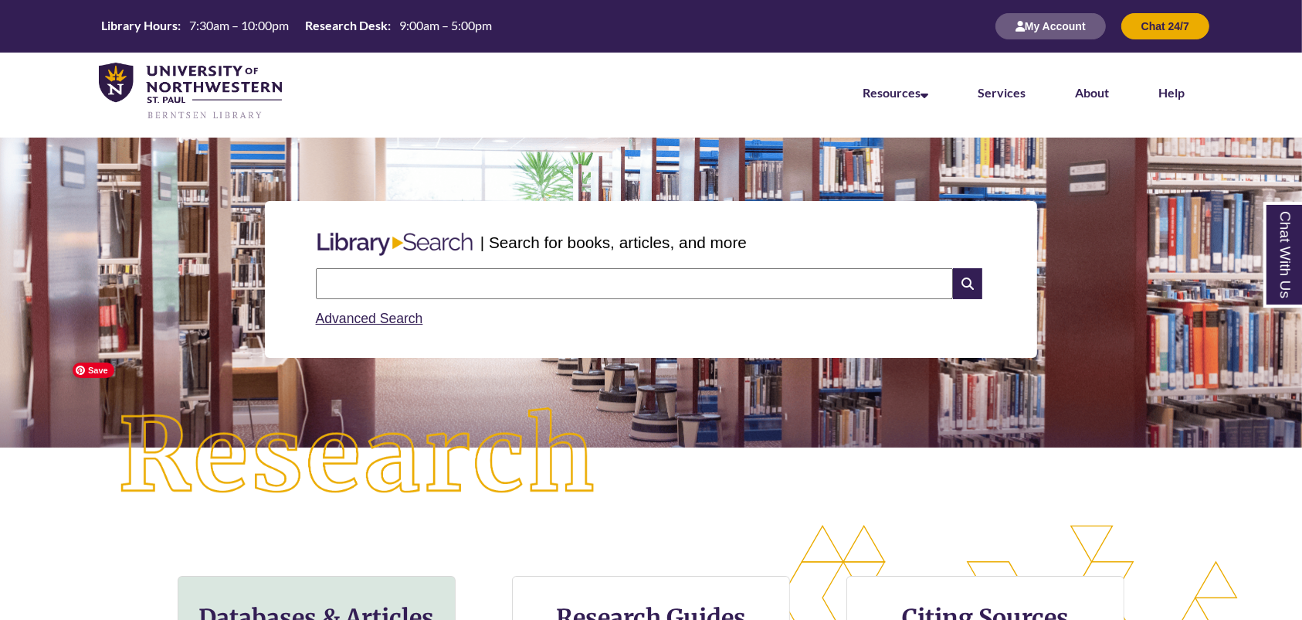
scroll to position [205, 0]
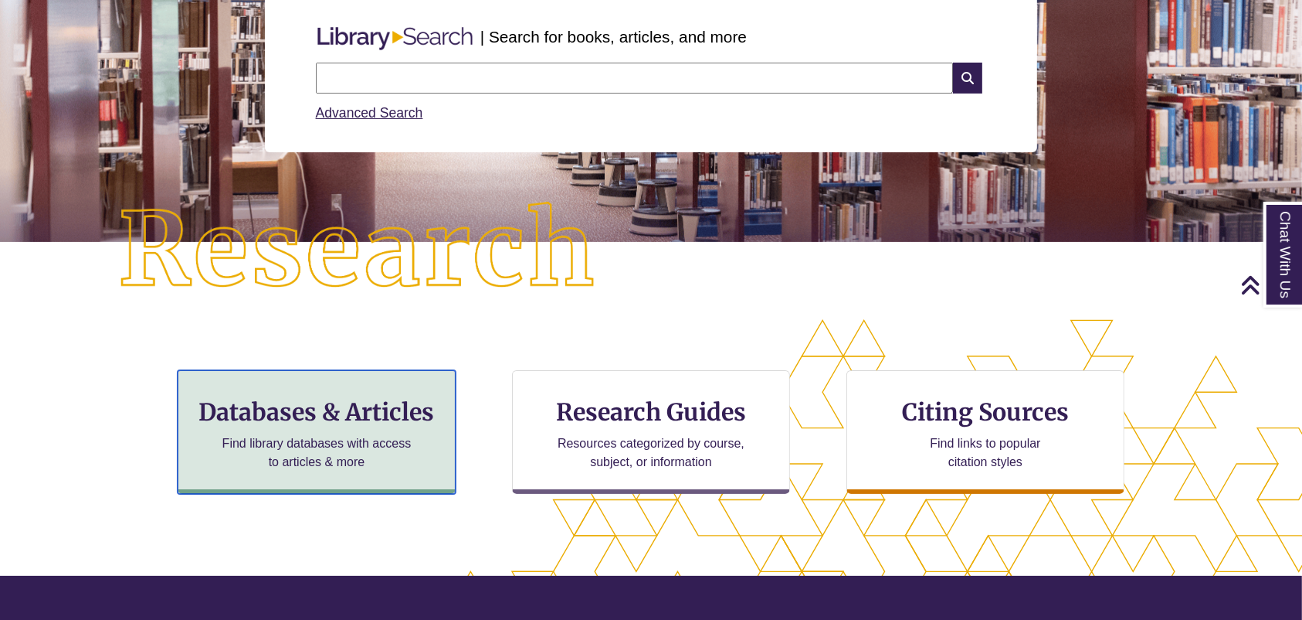
click at [367, 412] on h3 "Databases & Articles" at bounding box center [317, 411] width 252 height 29
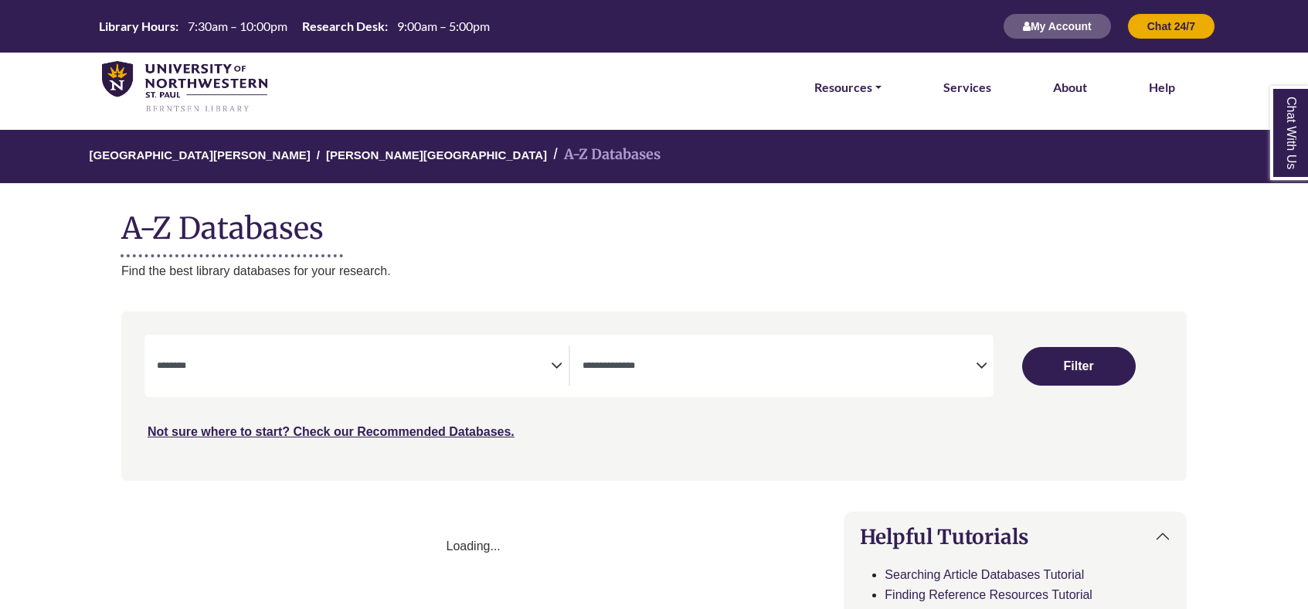
select select "Database Subject Filter"
select select "Database Types Filter"
select select "Database Subject Filter"
select select "Database Types Filter"
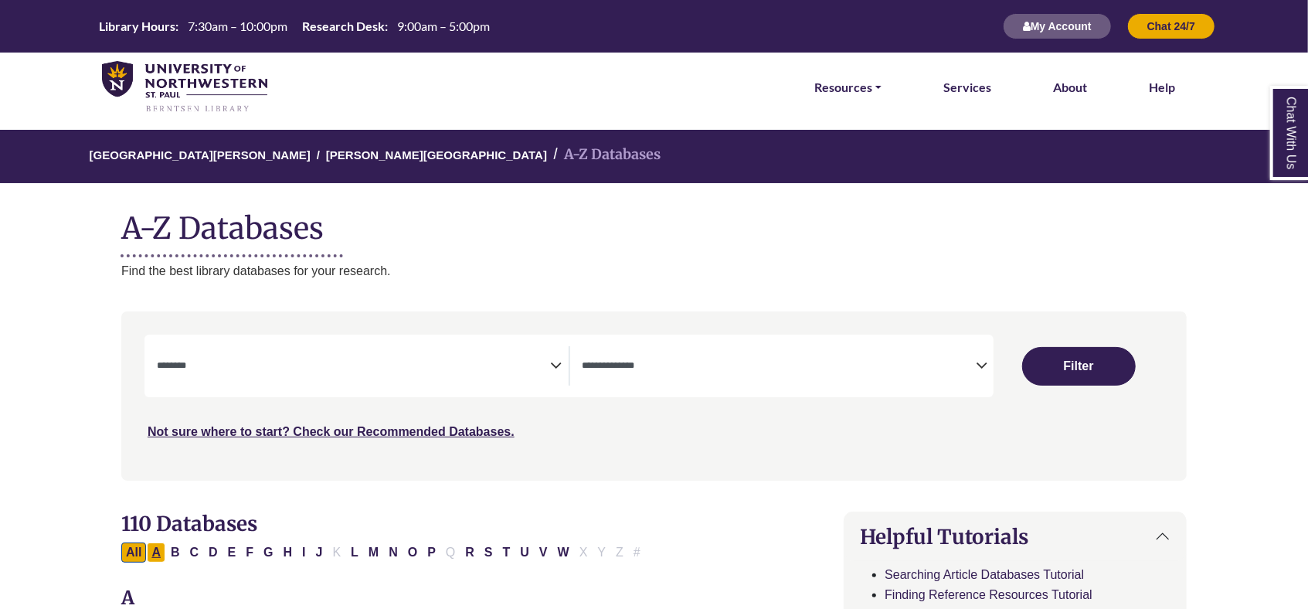
click at [158, 552] on button "A" at bounding box center [156, 552] width 19 height 20
select select "Database Subject Filter"
select select "Database Types Filter"
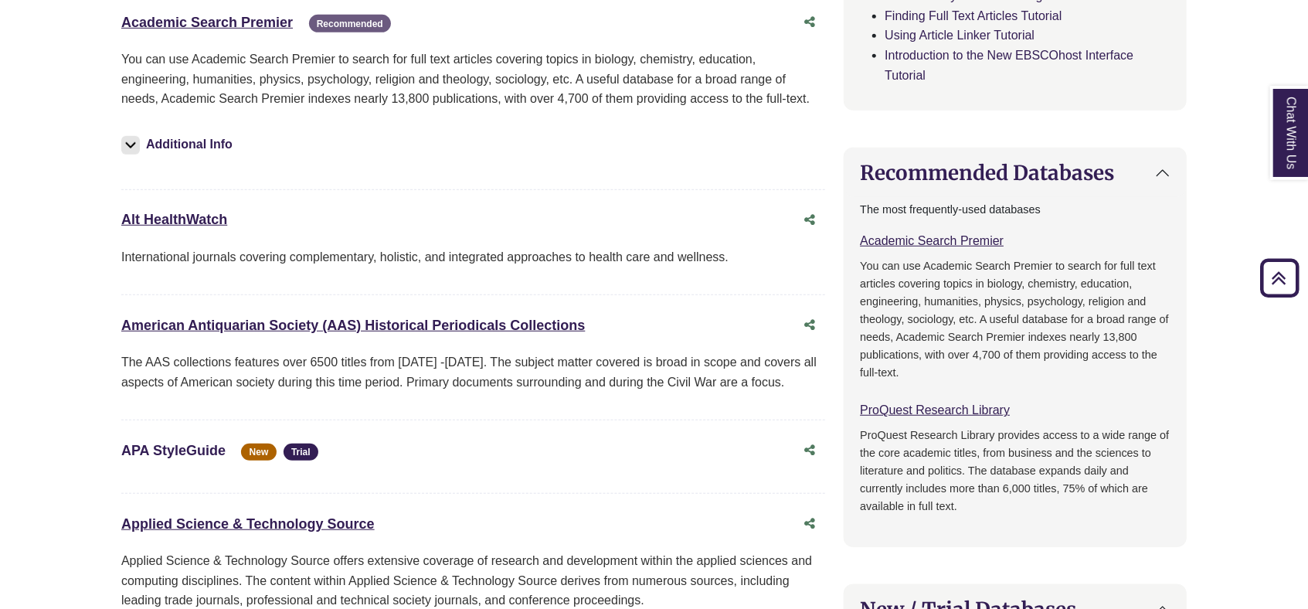
scroll to position [721, 0]
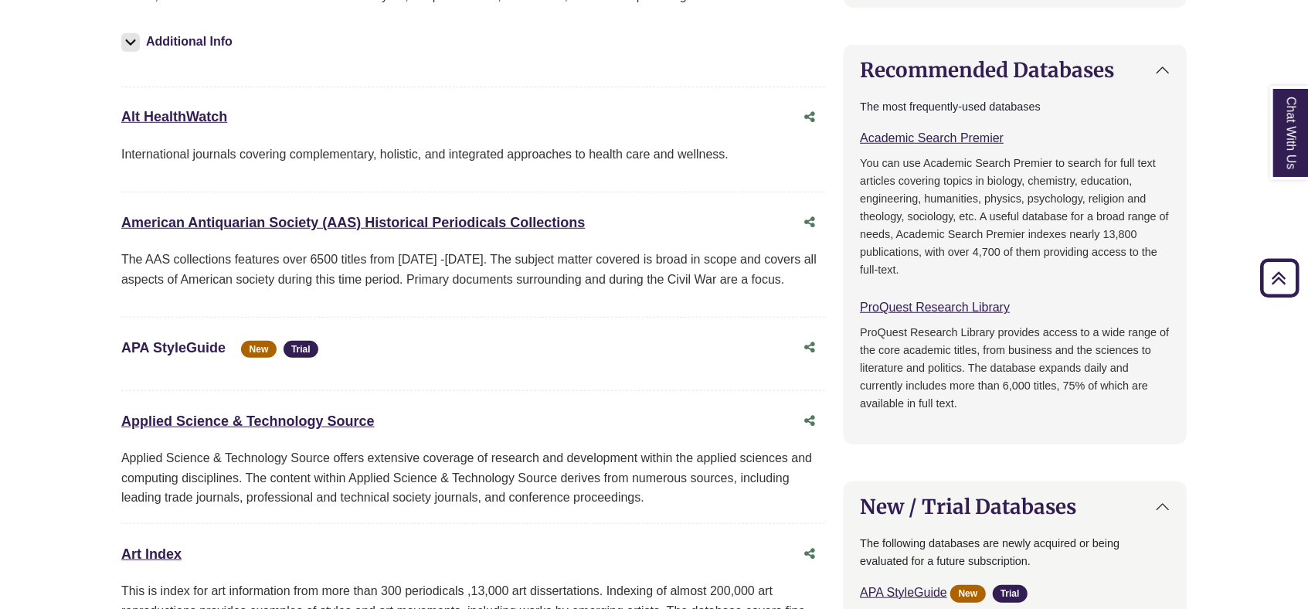
click at [170, 343] on link "APA StyleGuide This link opens in a new window" at bounding box center [173, 347] width 104 height 15
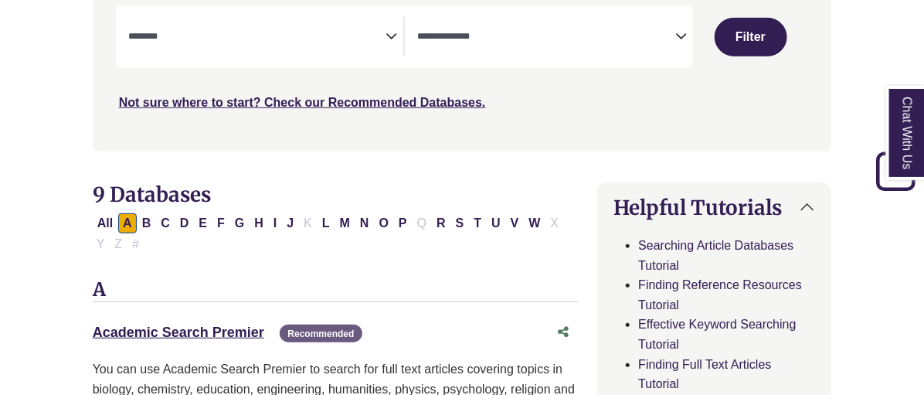
scroll to position [0, 0]
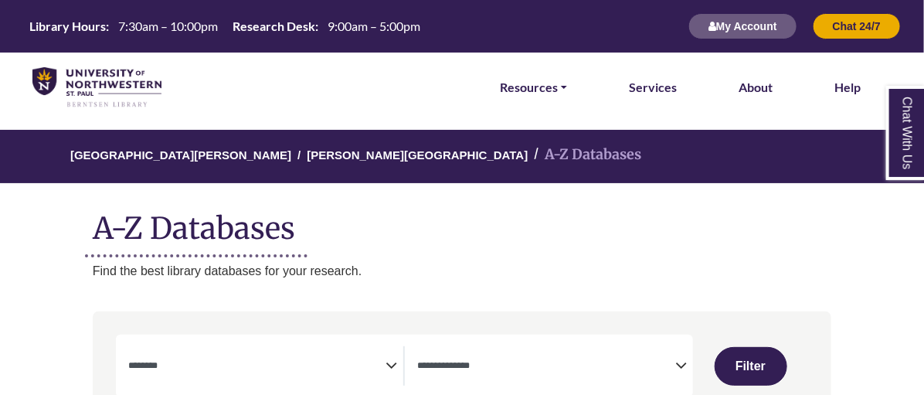
click at [92, 72] on img at bounding box center [96, 87] width 129 height 41
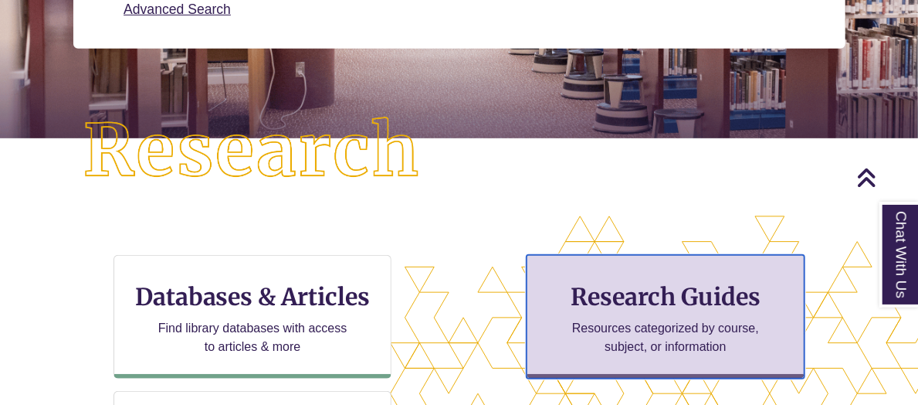
click at [734, 308] on h3 "Research Guides" at bounding box center [666, 296] width 252 height 29
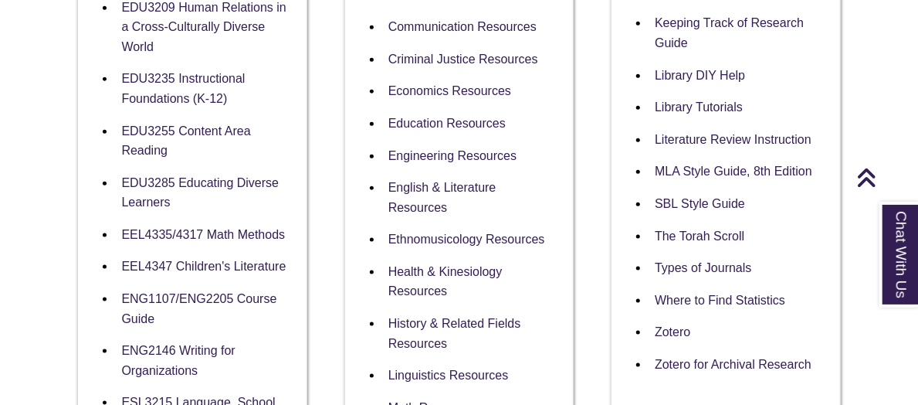
scroll to position [927, 0]
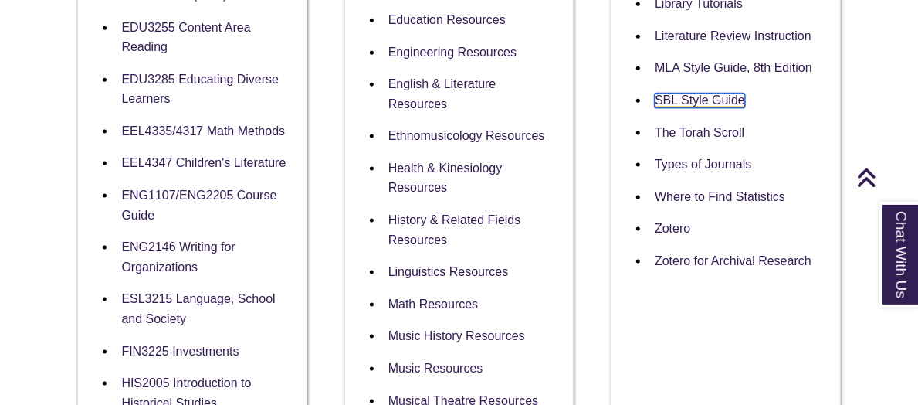
click at [674, 102] on link "SBL Style Guide" at bounding box center [700, 100] width 90 height 15
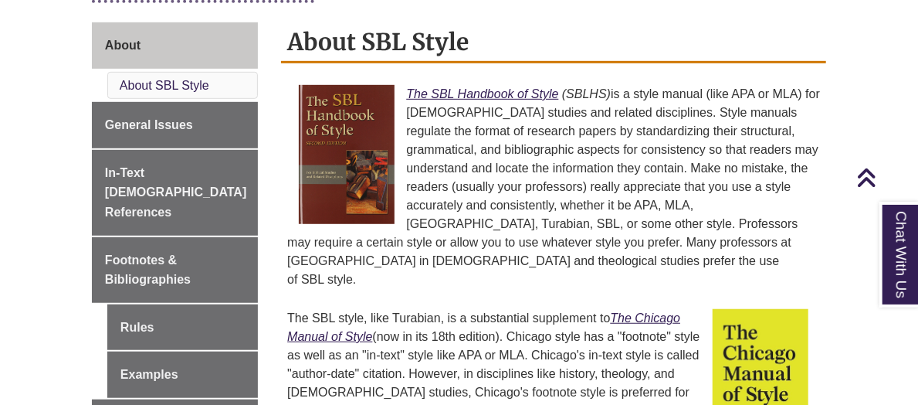
scroll to position [514, 0]
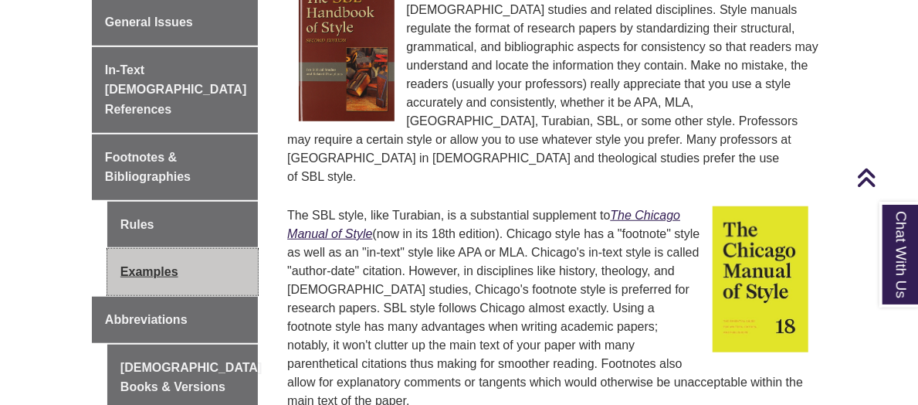
click at [141, 251] on link "Examples" at bounding box center [182, 272] width 151 height 46
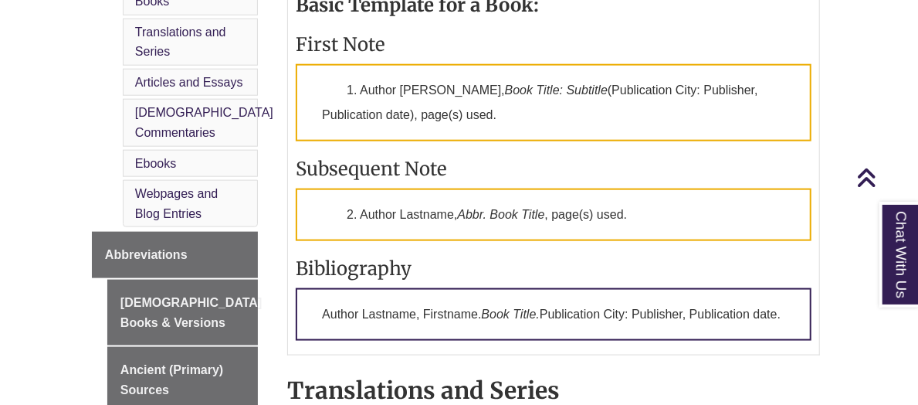
scroll to position [721, 0]
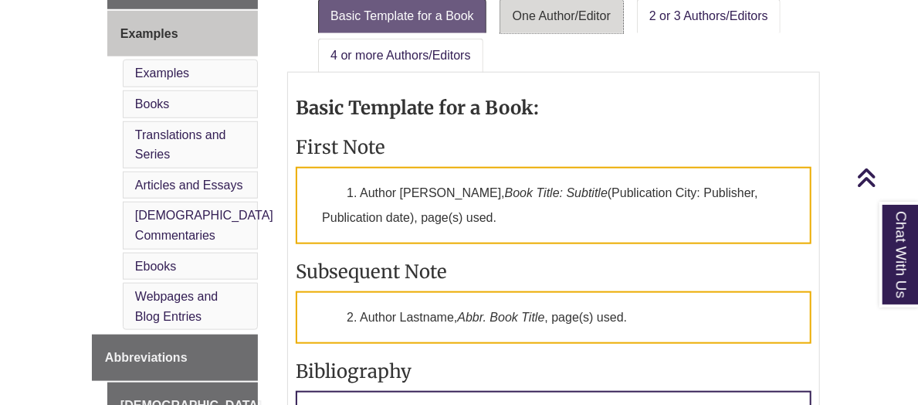
click at [564, 24] on link "One Author/Editor" at bounding box center [562, 16] width 123 height 34
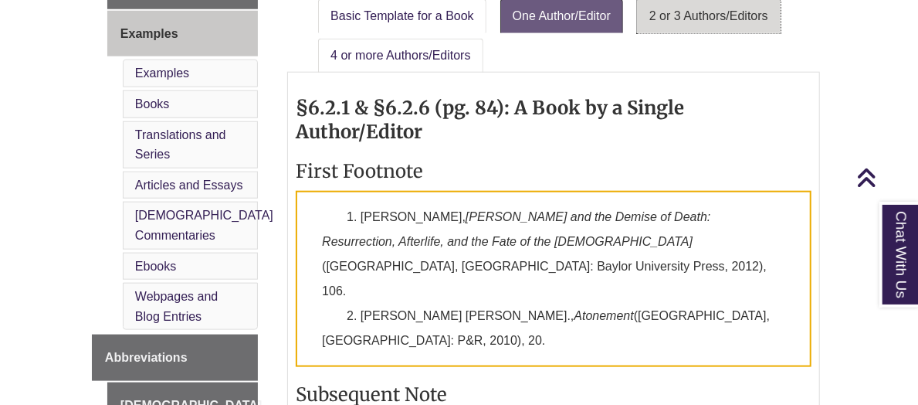
click at [657, 21] on link "2 or 3 Authors/Editors" at bounding box center [709, 16] width 144 height 34
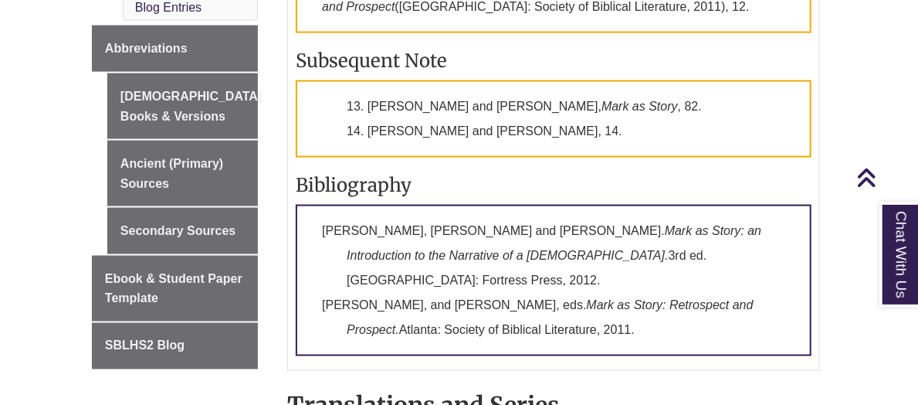
scroll to position [927, 0]
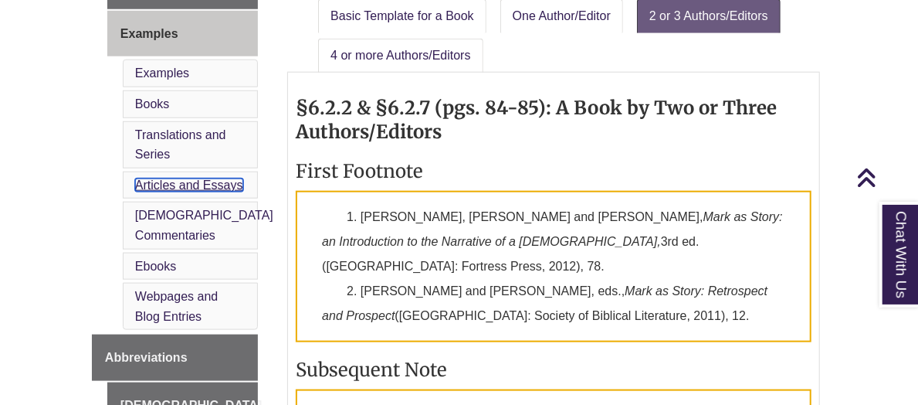
click at [159, 178] on link "Articles and Essays" at bounding box center [189, 184] width 108 height 13
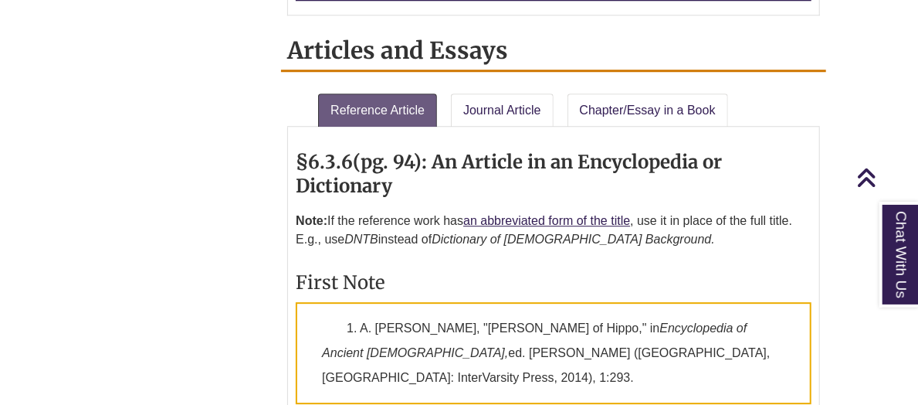
scroll to position [1903, 0]
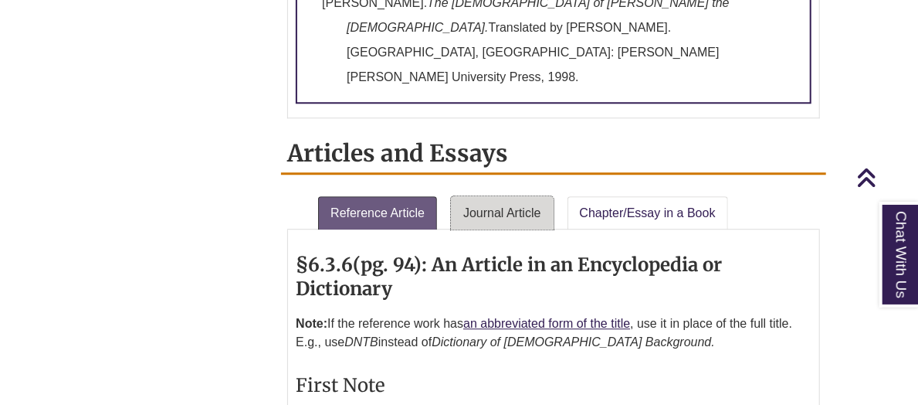
click at [505, 196] on link "Journal Article" at bounding box center [502, 213] width 103 height 34
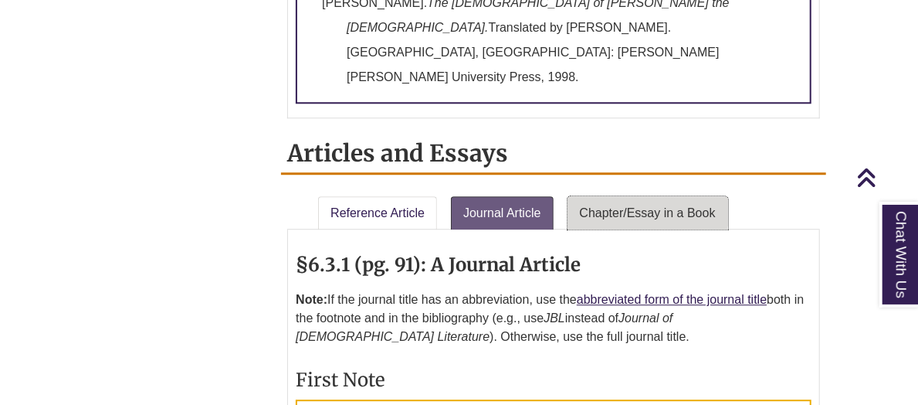
drag, startPoint x: 615, startPoint y: 76, endPoint x: 622, endPoint y: 80, distance: 8.0
click at [617, 196] on link "Chapter/Essay in a Book" at bounding box center [648, 213] width 161 height 34
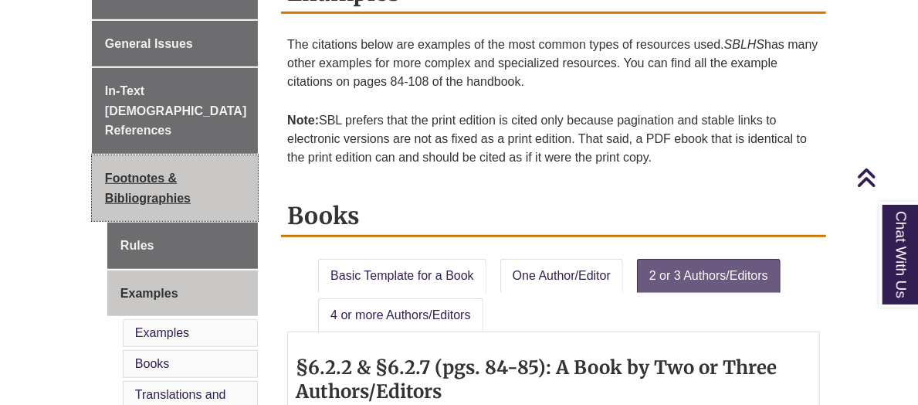
scroll to position [358, 0]
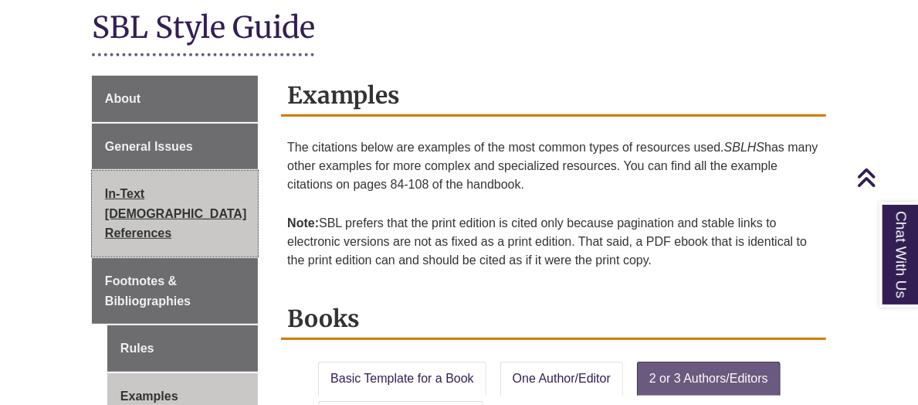
click at [130, 194] on span "In-Text [DEMOGRAPHIC_DATA] References" at bounding box center [175, 213] width 141 height 53
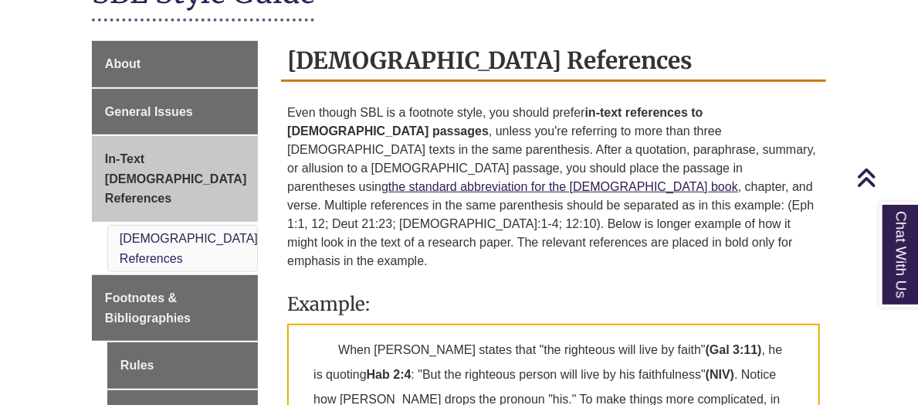
scroll to position [514, 0]
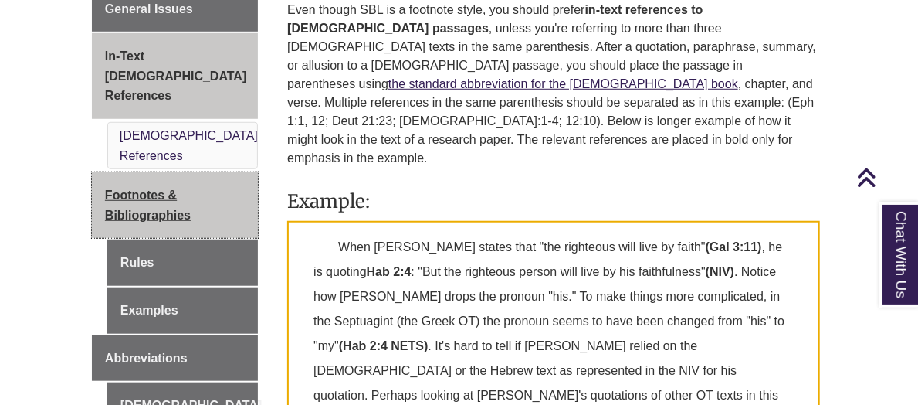
click at [173, 188] on span "Footnotes & Bibliographies" at bounding box center [148, 204] width 86 height 33
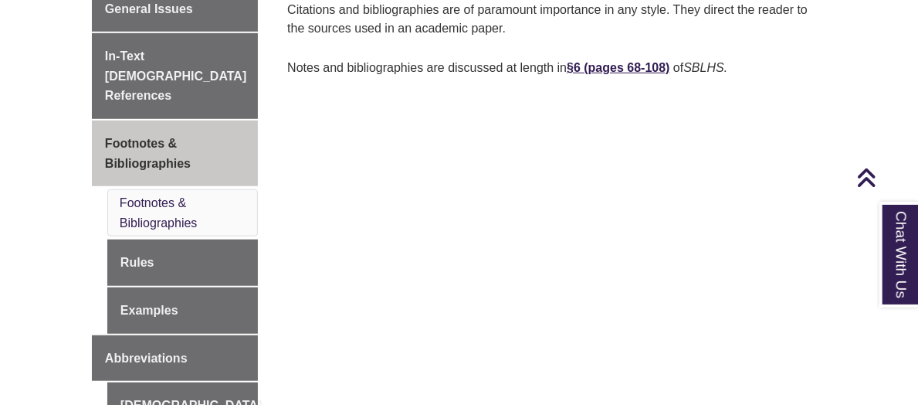
scroll to position [412, 0]
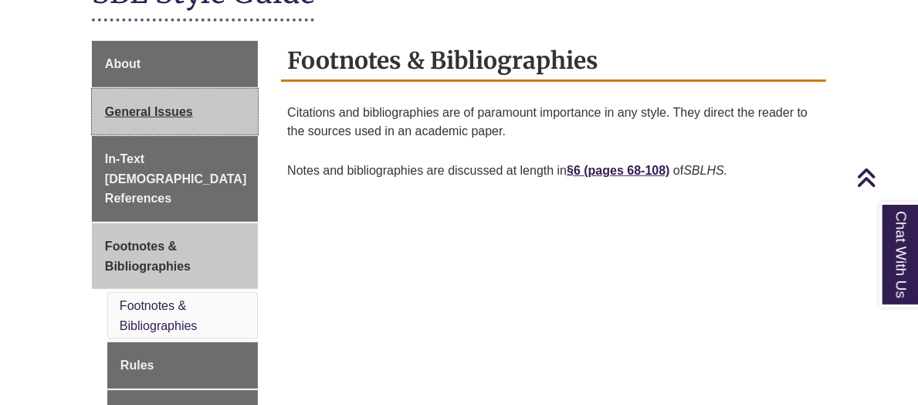
click at [192, 91] on link "General Issues" at bounding box center [175, 112] width 166 height 46
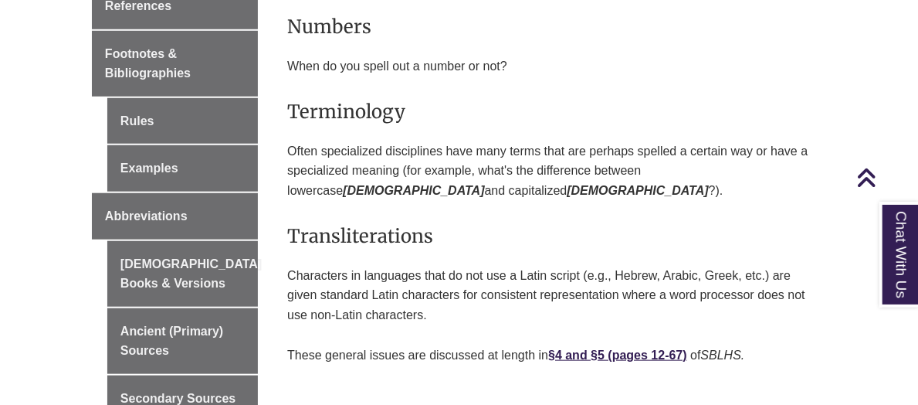
scroll to position [721, 0]
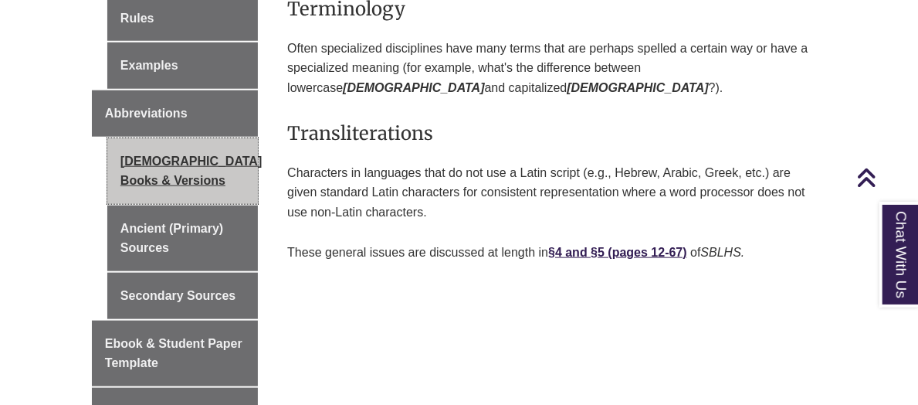
click at [151, 156] on link "[DEMOGRAPHIC_DATA] Books & Versions" at bounding box center [182, 171] width 151 height 66
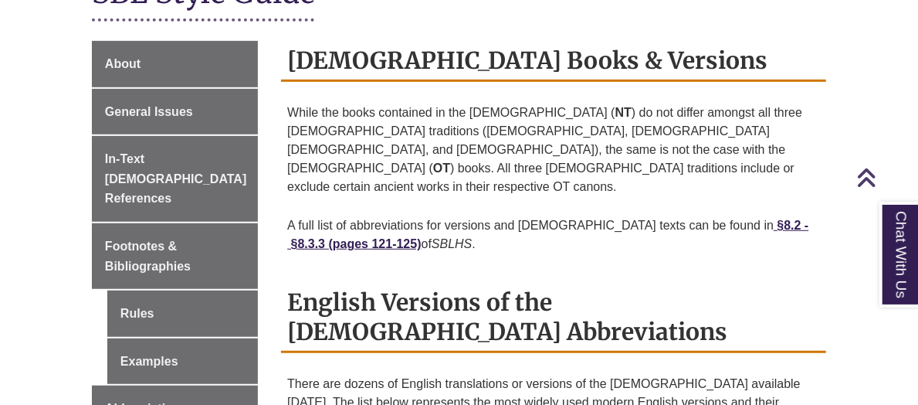
scroll to position [514, 0]
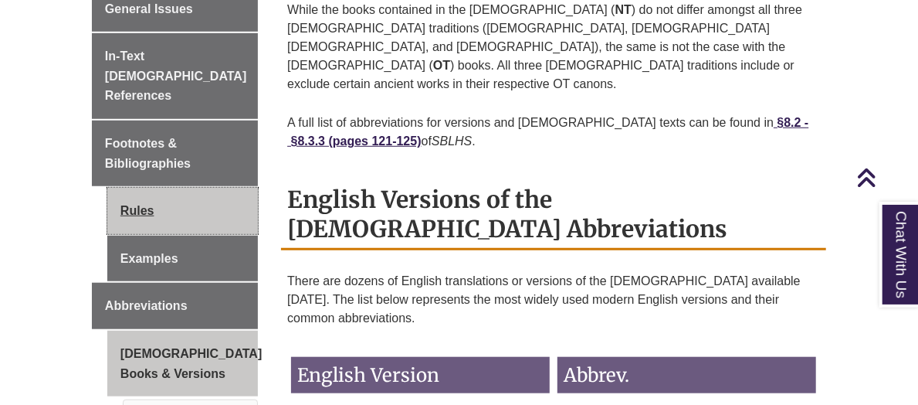
click at [158, 188] on link "Rules" at bounding box center [182, 211] width 151 height 46
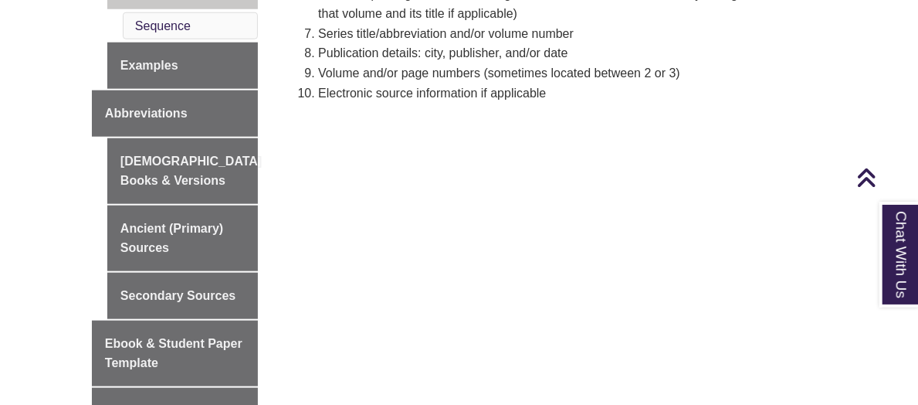
scroll to position [823, 0]
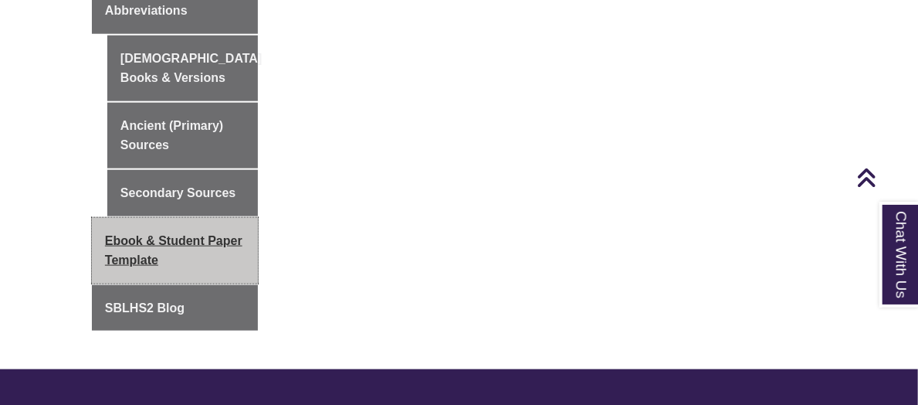
click at [144, 234] on span "Ebook & Student Paper Template" at bounding box center [174, 250] width 138 height 33
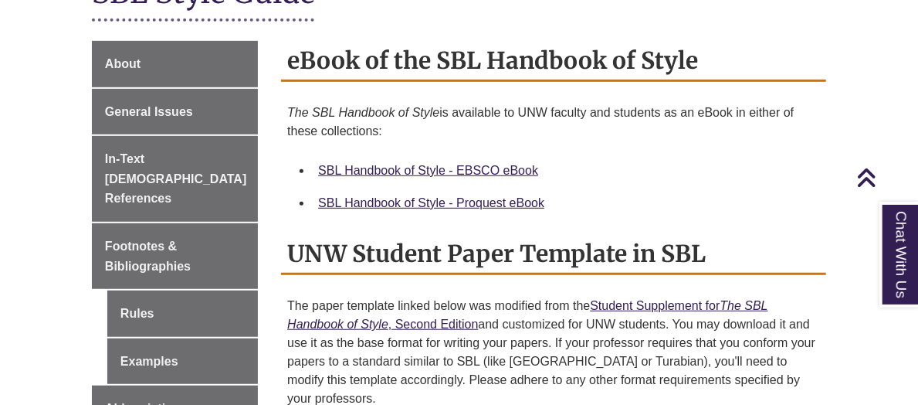
scroll to position [514, 0]
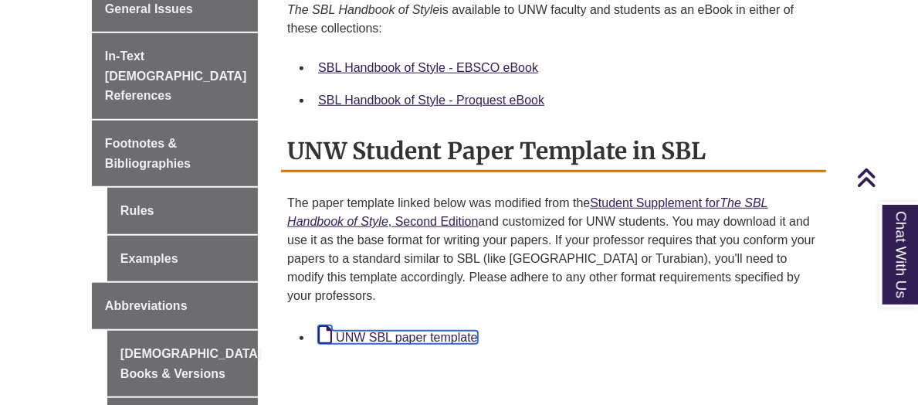
click at [416, 331] on link "UNW SBL paper template" at bounding box center [397, 337] width 159 height 13
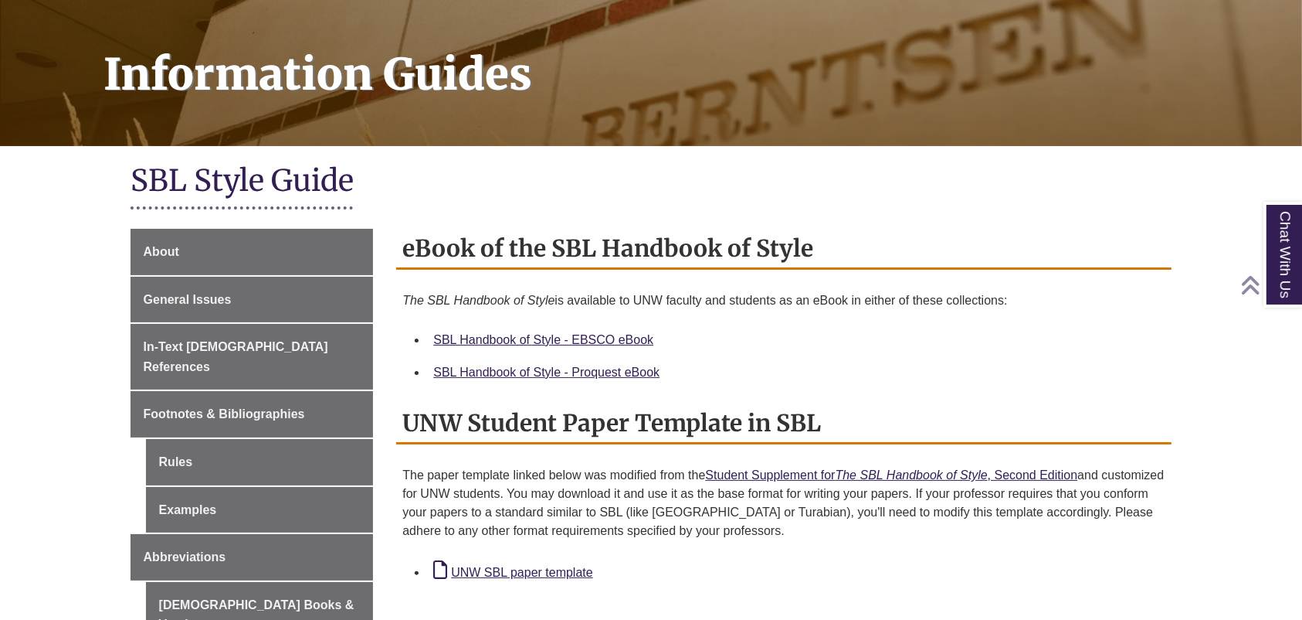
scroll to position [309, 0]
